Goal: Task Accomplishment & Management: Manage account settings

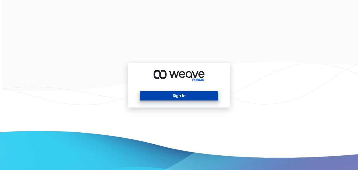
click at [179, 96] on button "Sign In" at bounding box center [179, 95] width 78 height 9
